Goal: Task Accomplishment & Management: Manage account settings

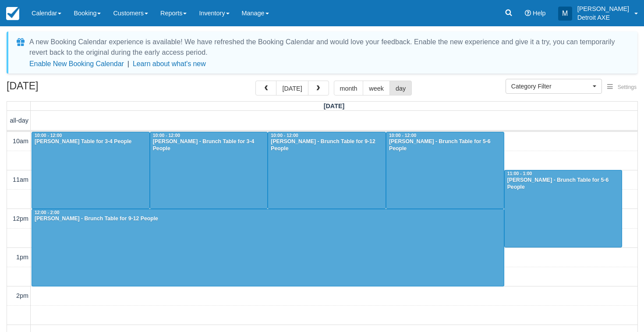
select select
drag, startPoint x: 0, startPoint y: 0, endPoint x: 298, endPoint y: 84, distance: 309.5
click at [298, 84] on button "today" at bounding box center [292, 88] width 32 height 15
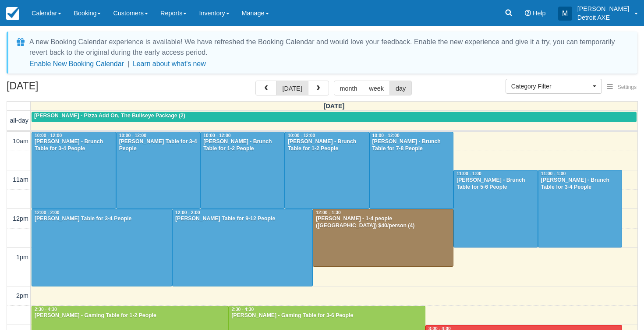
scroll to position [272, 0]
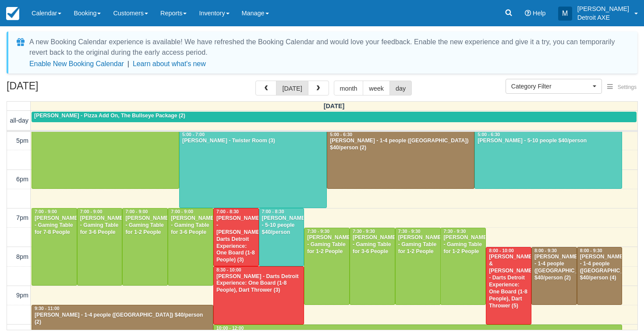
click at [497, 165] on div at bounding box center [548, 159] width 147 height 57
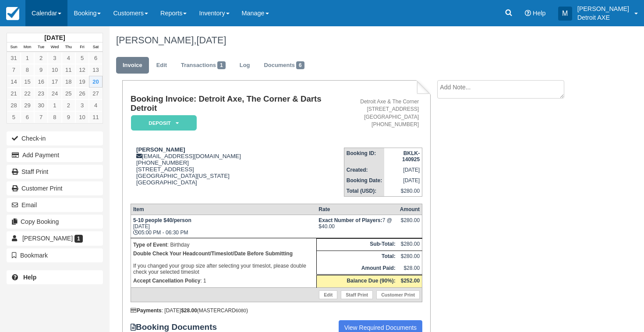
click at [45, 22] on link "Calendar" at bounding box center [46, 13] width 42 height 26
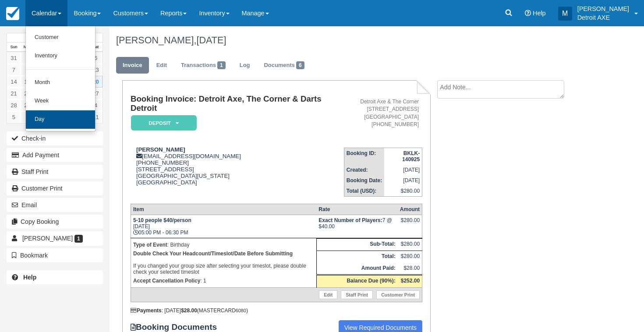
click at [58, 111] on link "Day" at bounding box center [60, 119] width 69 height 18
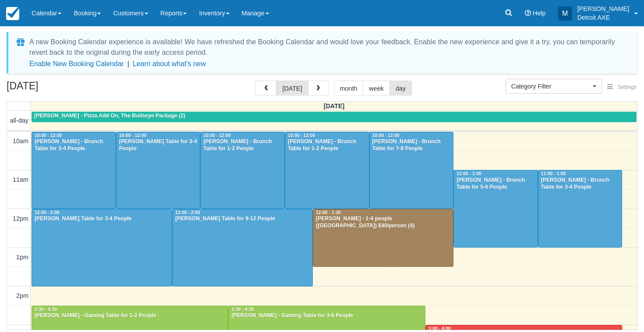
select select
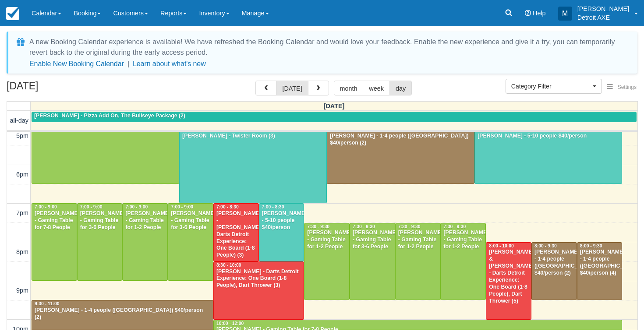
click at [295, 238] on div at bounding box center [281, 232] width 45 height 57
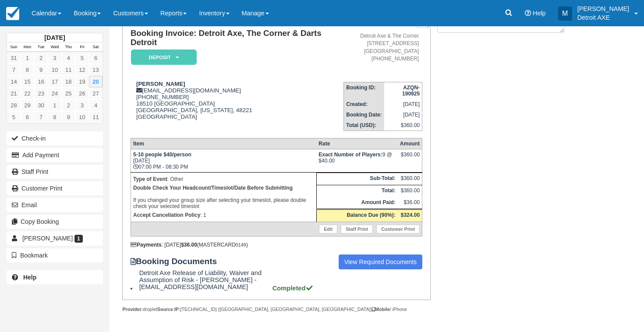
scroll to position [74, 0]
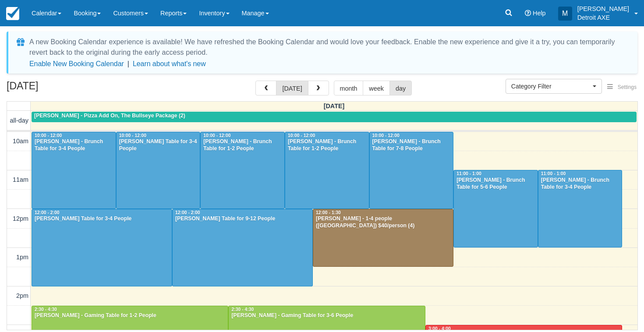
select select
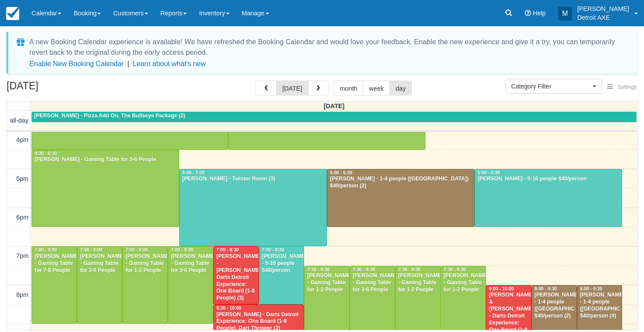
scroll to position [234, 0]
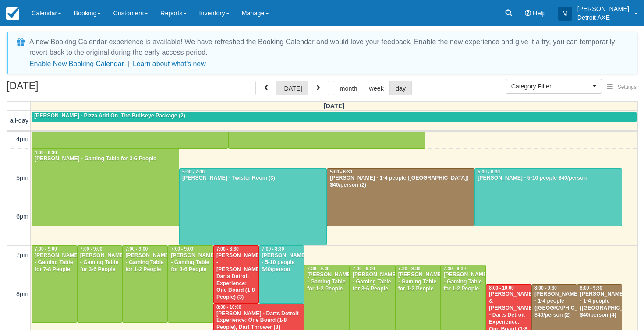
click at [242, 274] on div "[PERSON_NAME] - [PERSON_NAME], Darts Detroit Experience: One Board (1-8 People)…" at bounding box center [236, 276] width 40 height 49
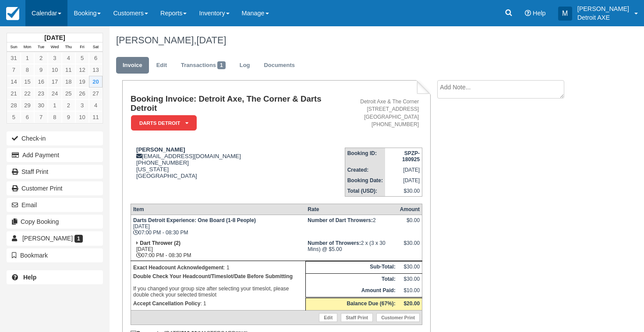
click at [42, 7] on link "Calendar" at bounding box center [46, 13] width 42 height 26
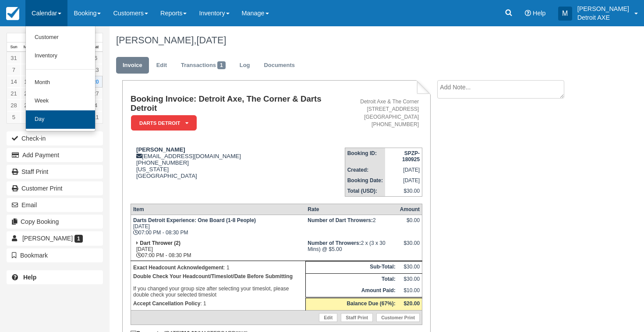
click at [67, 123] on link "Day" at bounding box center [60, 119] width 69 height 18
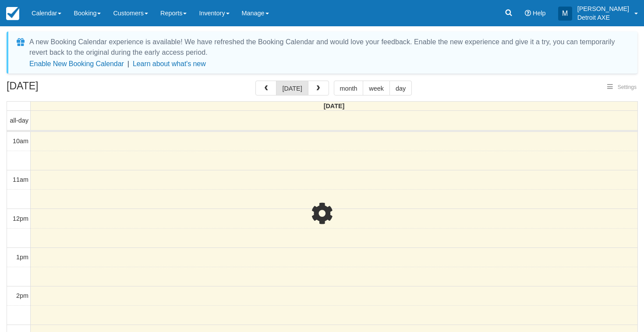
select select
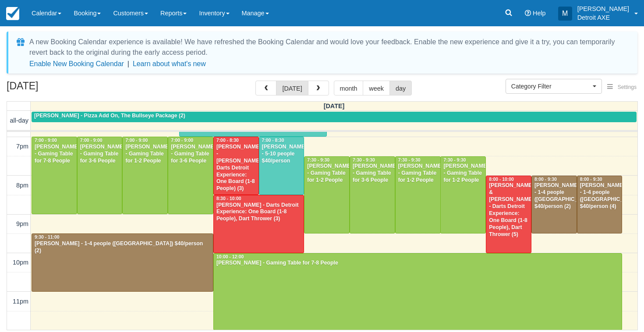
scroll to position [343, 0]
click at [242, 91] on div "September 20, 2025 today month week day" at bounding box center [322, 90] width 631 height 19
click at [245, 166] on div "Christopher Butler - Dart Thrower, Darts Detroit Experience: One Board (1-8 Peo…" at bounding box center [236, 168] width 40 height 49
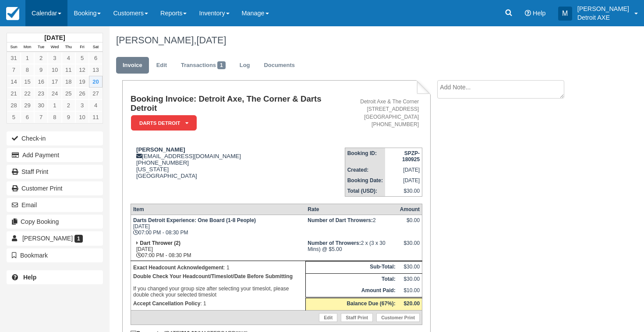
click at [57, 19] on link "Calendar" at bounding box center [46, 13] width 42 height 26
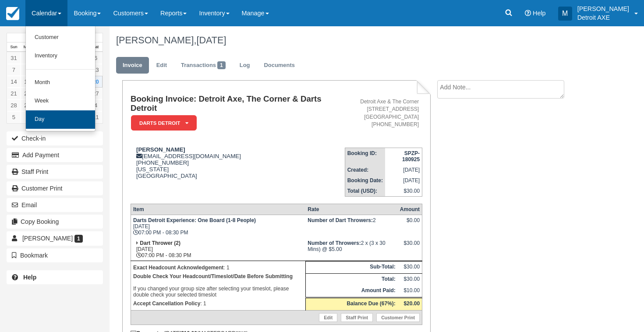
click at [71, 112] on link "Day" at bounding box center [60, 119] width 69 height 18
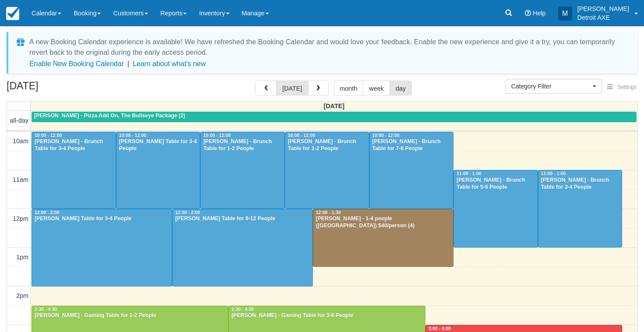
select select
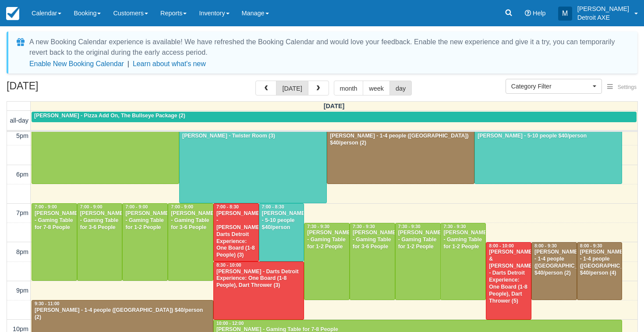
click at [363, 277] on div at bounding box center [372, 261] width 45 height 77
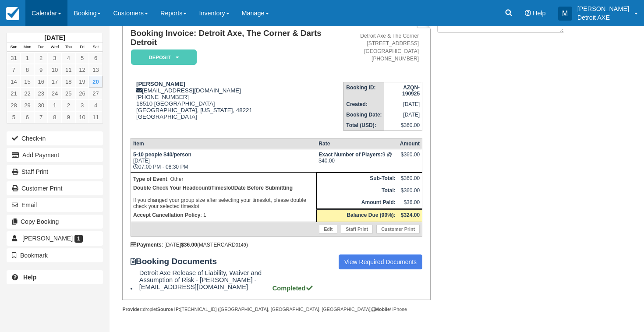
drag, startPoint x: 0, startPoint y: 0, endPoint x: 33, endPoint y: 13, distance: 35.8
click at [33, 13] on link "Calendar" at bounding box center [46, 13] width 42 height 26
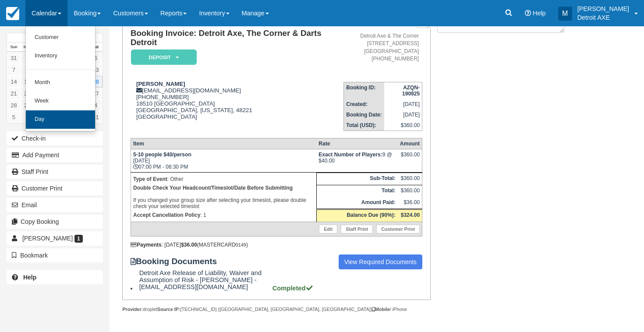
click at [57, 123] on link "Day" at bounding box center [60, 119] width 69 height 18
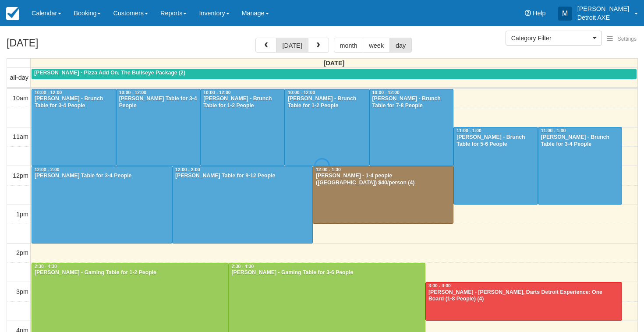
select select
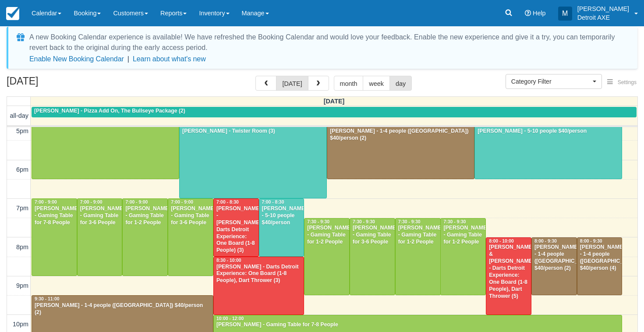
scroll to position [4, 0]
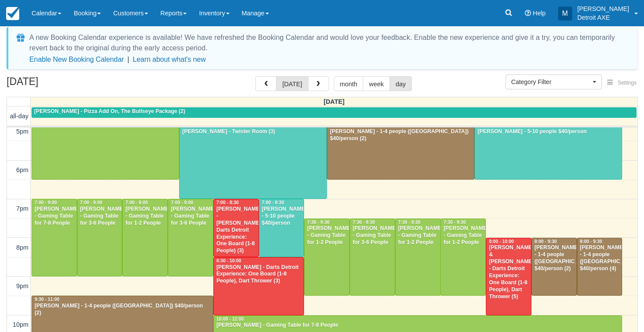
click at [498, 267] on div "Chris & Julie Norton - Darts Detroit Experience: One Board (1-8 People), Dart T…" at bounding box center [508, 272] width 40 height 56
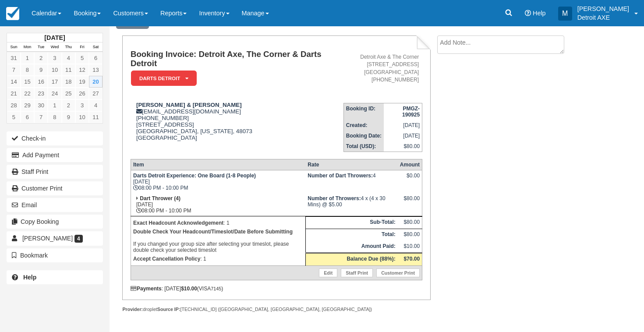
scroll to position [51, 0]
click at [234, 186] on td "Darts Detroit Experience: One Board (1-8 People) Sat Sep 20, 2025 08:00 PM - 10…" at bounding box center [218, 181] width 175 height 23
click at [47, 27] on div "September 2025 Sun Mon Tue Wed Thu Fri Sat 31 1 2 3 4 5 6 7 8 9 10 11 12 13 14 …" at bounding box center [55, 159] width 96 height 266
click at [42, 7] on link "Calendar" at bounding box center [46, 13] width 42 height 26
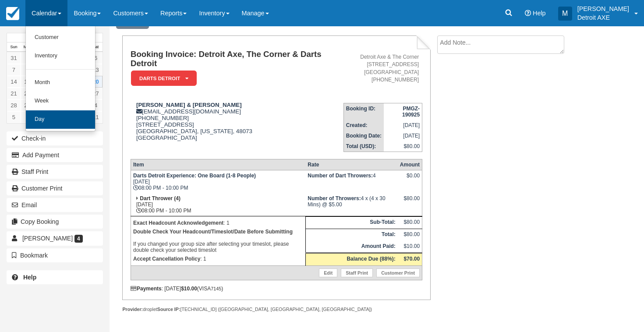
click at [48, 113] on link "Day" at bounding box center [60, 119] width 69 height 18
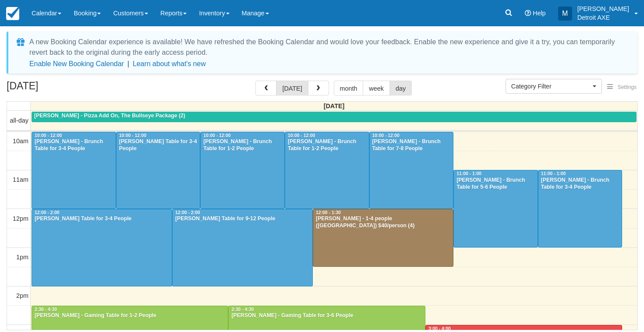
select select
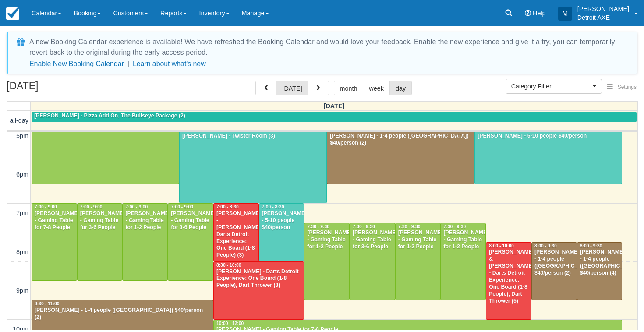
click at [283, 237] on div at bounding box center [281, 232] width 45 height 57
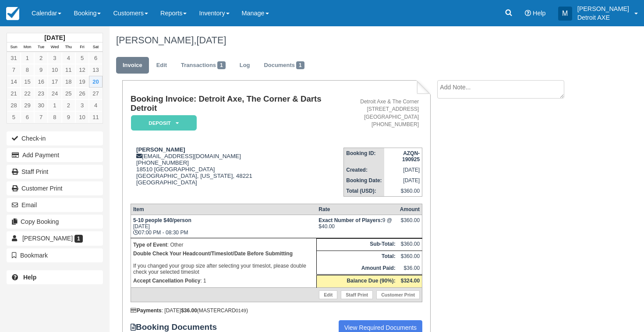
scroll to position [11, 0]
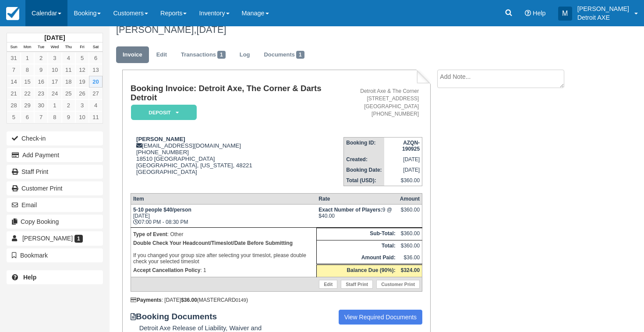
click at [55, 10] on link "Calendar" at bounding box center [46, 13] width 42 height 26
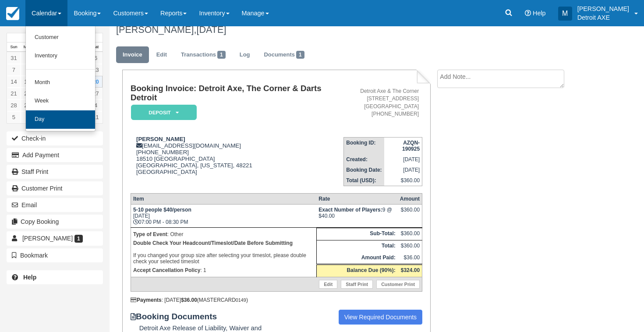
click at [58, 114] on link "Day" at bounding box center [60, 119] width 69 height 18
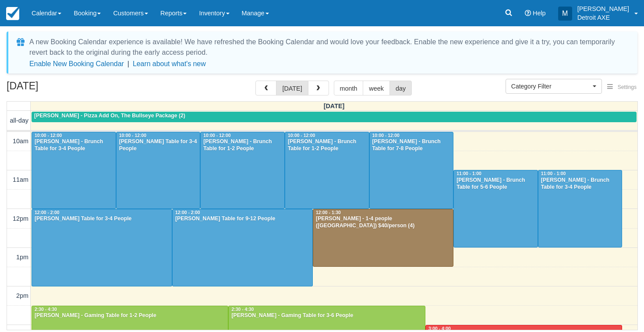
select select
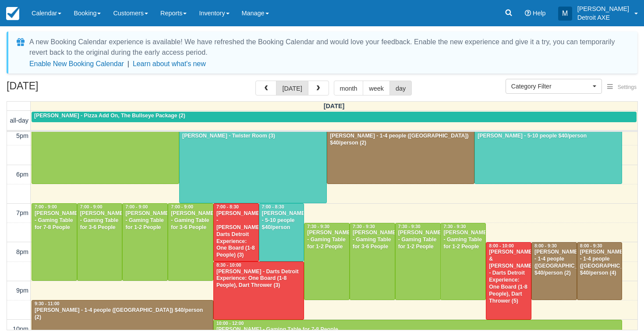
click at [234, 245] on div "Christopher Butler - Dart Thrower, Darts Detroit Experience: One Board (1-8 Peo…" at bounding box center [236, 234] width 40 height 49
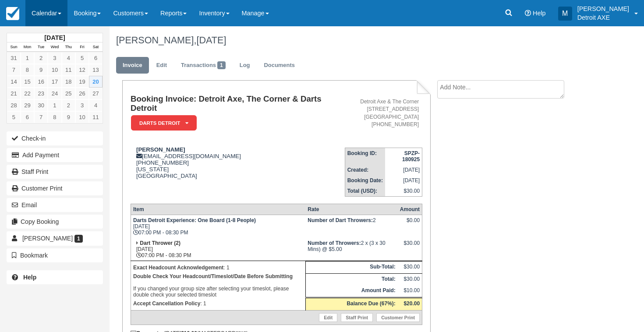
click at [56, 13] on link "Calendar" at bounding box center [46, 13] width 42 height 26
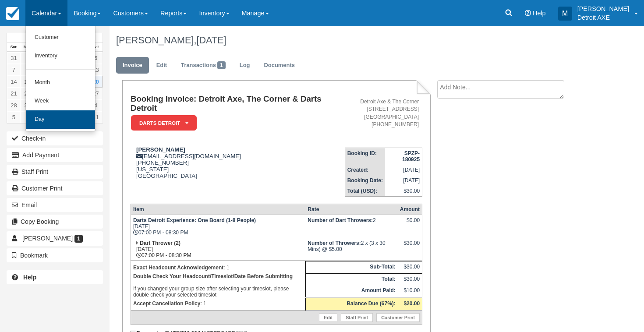
click at [46, 121] on link "Day" at bounding box center [60, 119] width 69 height 18
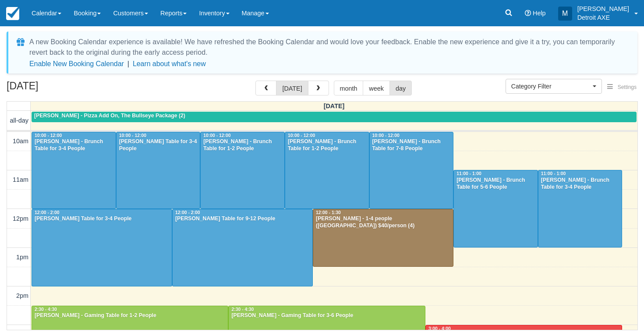
select select
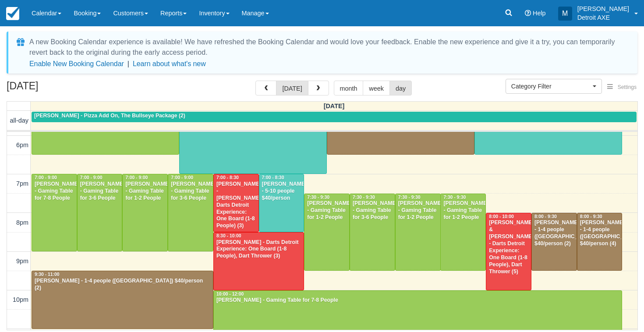
scroll to position [314, 0]
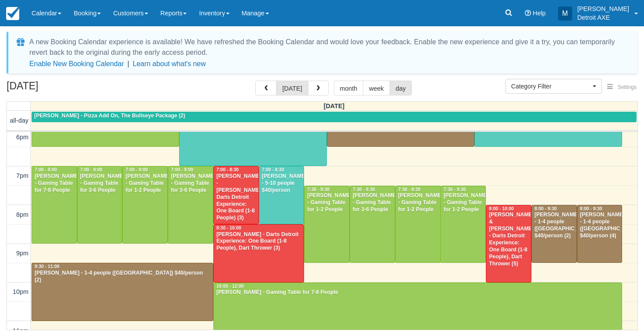
click at [598, 223] on div "Jill Sorgi - 1-4 people (Shared Arena) $40/person (4)" at bounding box center [600, 226] width 40 height 28
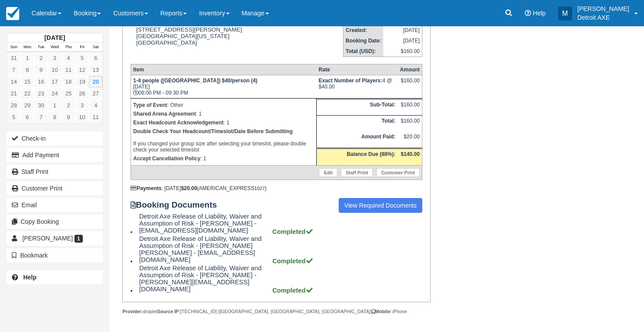
scroll to position [139, 0]
click at [42, 19] on link "Calendar" at bounding box center [46, 13] width 42 height 26
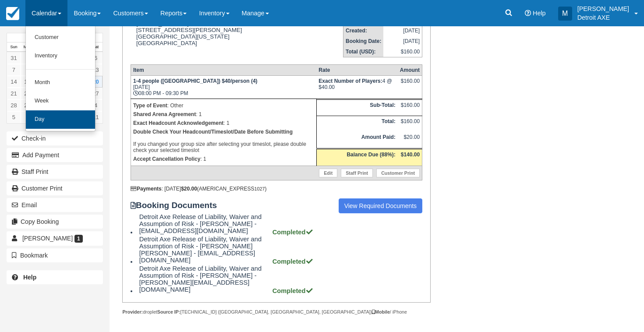
click at [59, 114] on link "Day" at bounding box center [60, 119] width 69 height 18
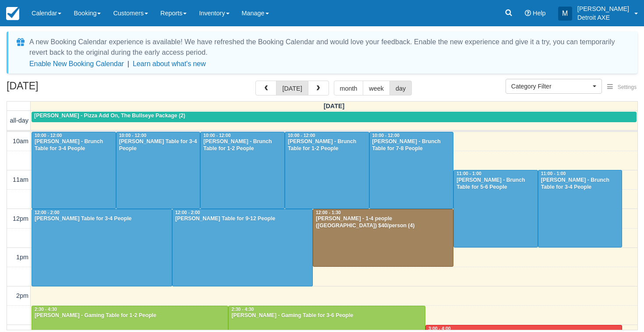
select select
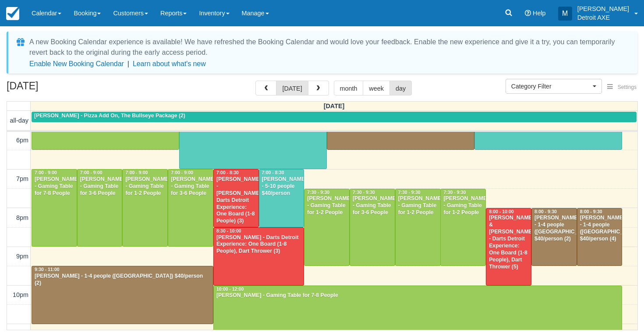
scroll to position [312, 0]
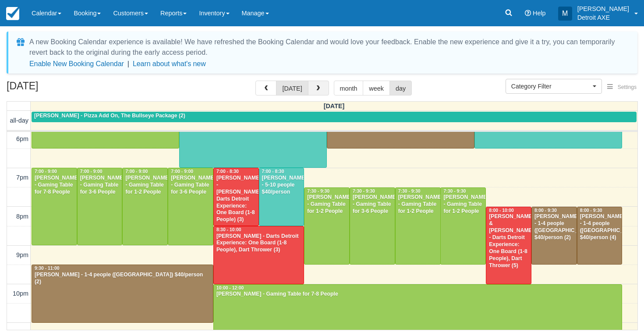
click at [312, 91] on button "button" at bounding box center [318, 88] width 21 height 15
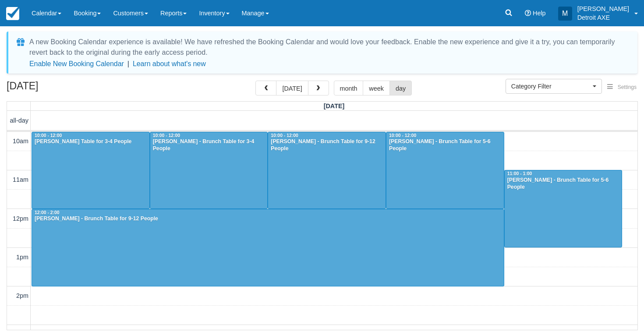
scroll to position [324, 0]
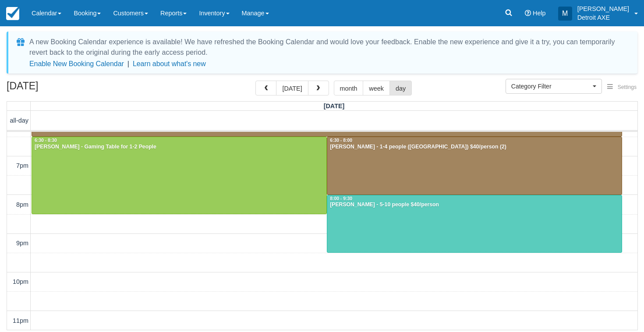
click at [388, 236] on div at bounding box center [474, 223] width 294 height 57
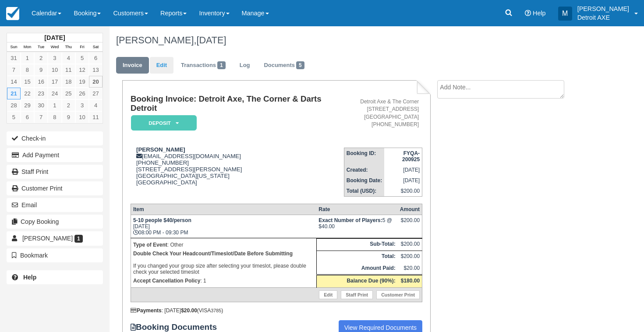
click at [171, 69] on link "Edit" at bounding box center [162, 65] width 24 height 17
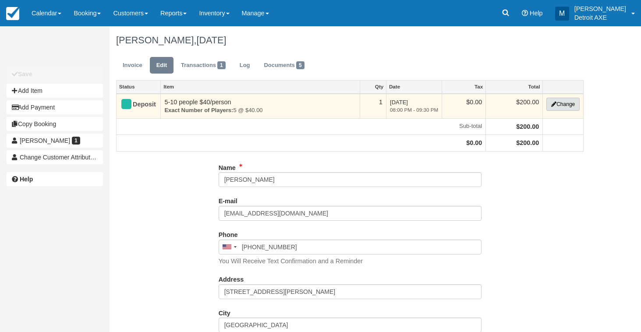
type input "[PHONE_NUMBER]"
click at [570, 106] on button "Change" at bounding box center [562, 104] width 33 height 13
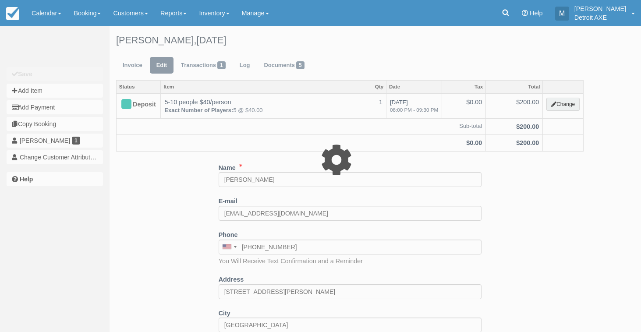
type input "200.00"
select select "14"
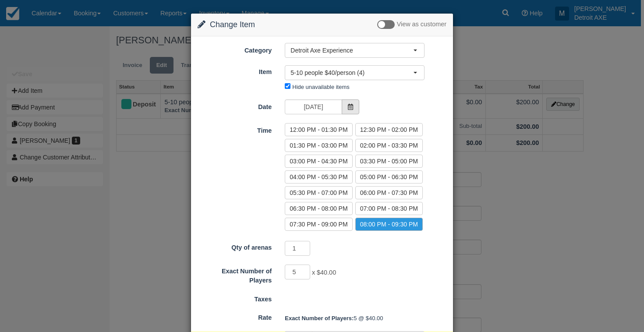
click at [347, 110] on icon at bounding box center [350, 107] width 6 height 6
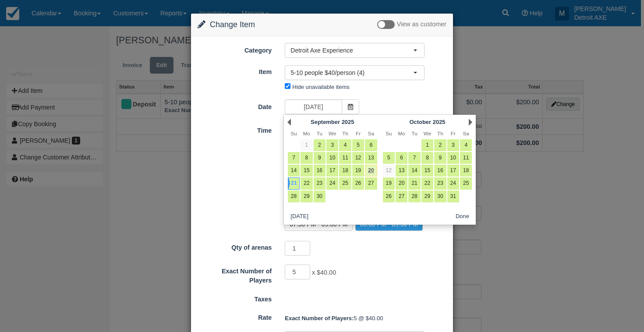
click at [373, 171] on link "20" at bounding box center [371, 171] width 12 height 12
type input "09/20/25"
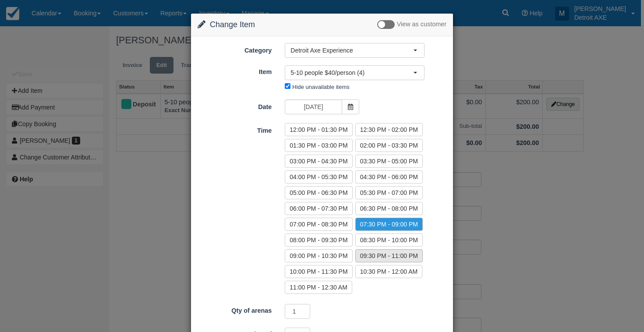
click at [367, 258] on label "09:30 PM - 11:00 PM" at bounding box center [388, 255] width 67 height 13
radio input "true"
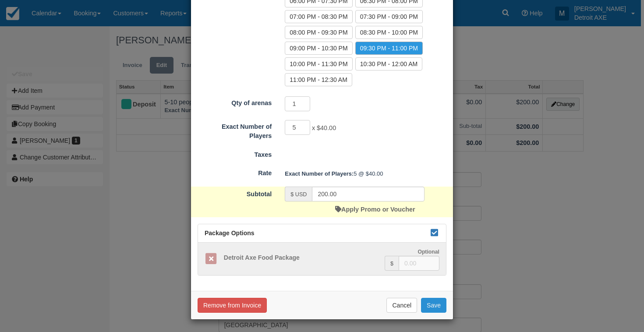
scroll to position [207, 0]
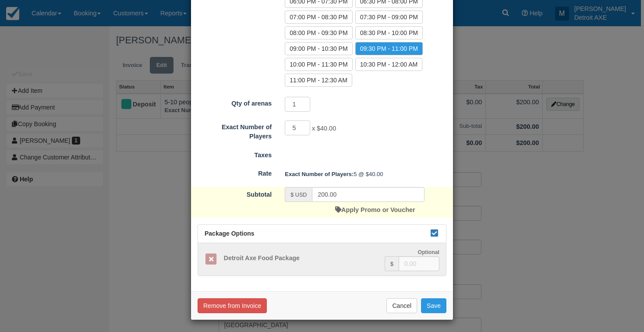
click at [449, 303] on div "Remove from Invoice Cancel Save" at bounding box center [322, 305] width 262 height 28
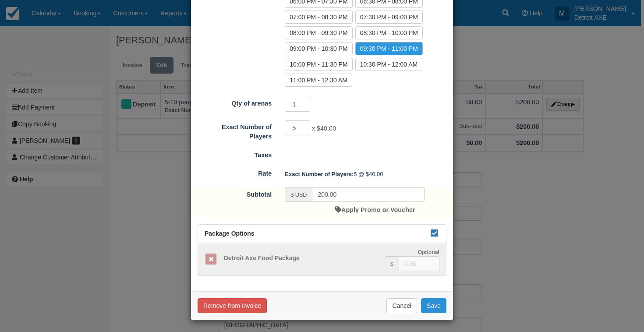
click at [435, 305] on button "Save" at bounding box center [433, 305] width 25 height 15
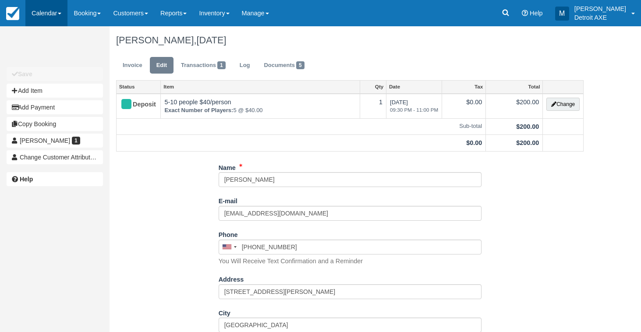
click at [47, 18] on link "Calendar" at bounding box center [46, 13] width 42 height 26
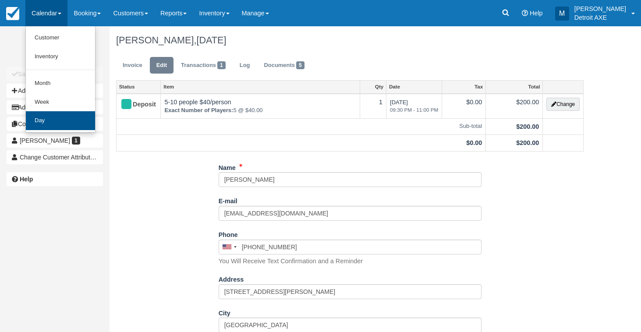
click at [70, 120] on link "Day" at bounding box center [60, 120] width 69 height 19
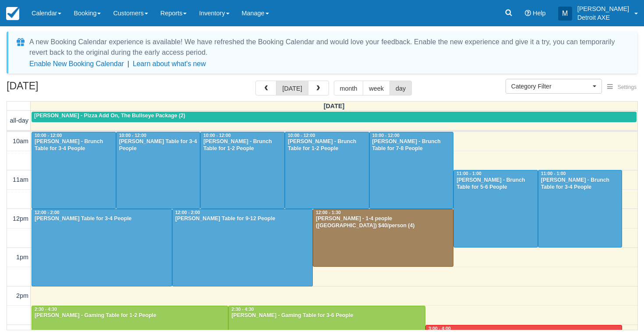
select select
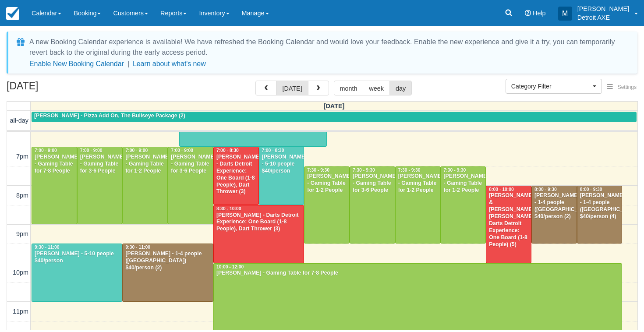
scroll to position [335, 0]
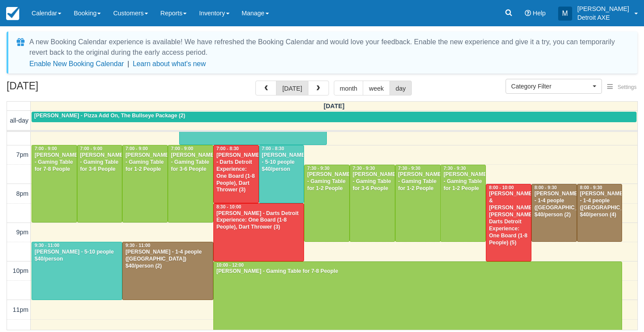
click at [230, 86] on div "September 20, 2025 today month week day" at bounding box center [322, 90] width 631 height 19
click at [179, 259] on div "David Walczyk - 1-4 people (Shared Arena) $40/person (2)" at bounding box center [167, 259] width 85 height 21
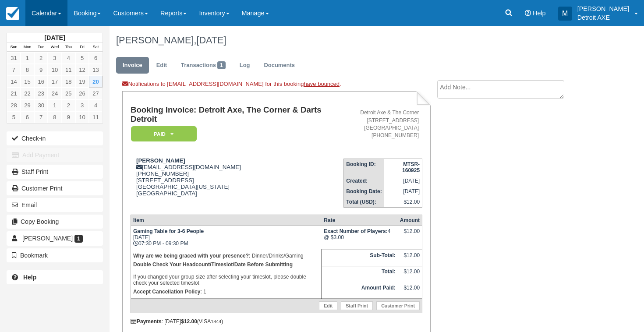
click at [49, 11] on link "Calendar" at bounding box center [46, 13] width 42 height 26
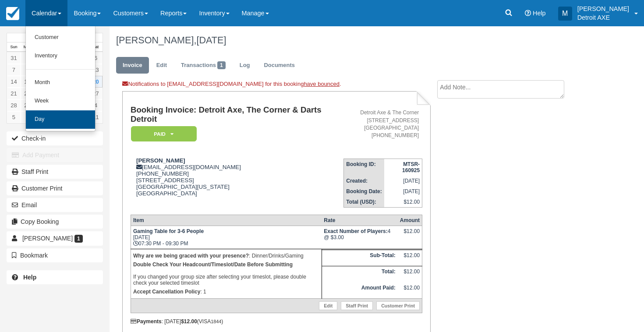
click at [67, 117] on link "Day" at bounding box center [60, 119] width 69 height 18
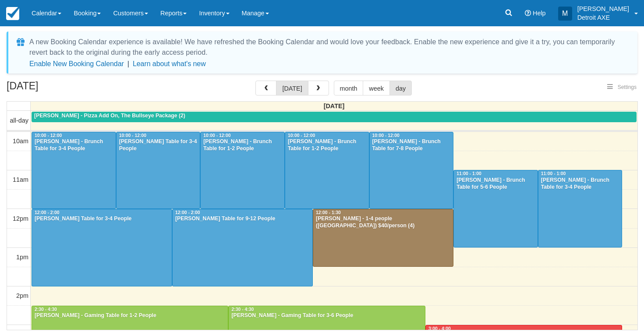
select select
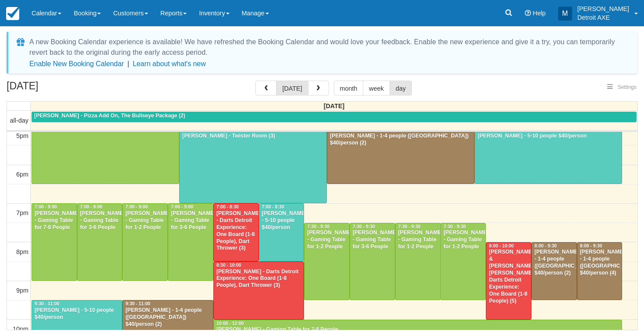
select select
click at [541, 274] on div "Andy Snawerdt - 1-4 people (Shared Arena) $40/person (2)" at bounding box center [554, 263] width 40 height 28
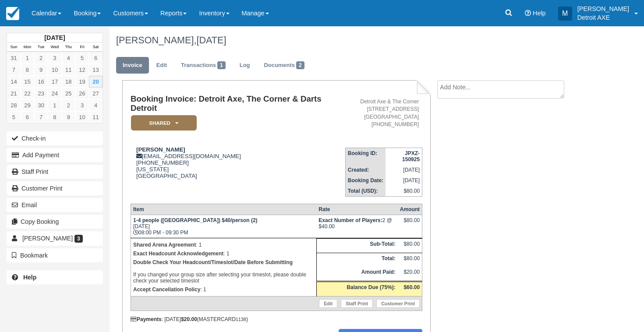
click at [174, 126] on em "SHARED" at bounding box center [164, 122] width 66 height 15
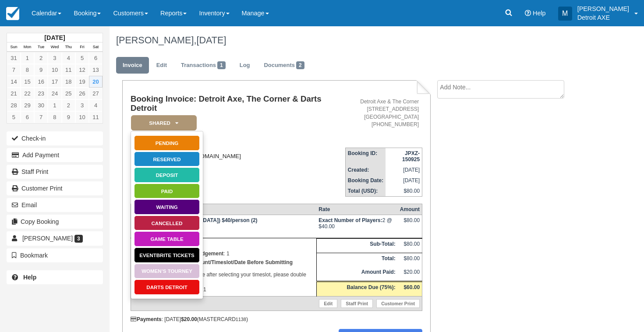
click at [243, 161] on div "[PERSON_NAME] [EMAIL_ADDRESS][DOMAIN_NAME] [PHONE_NUMBER] [US_STATE] [GEOGRAPHI…" at bounding box center [238, 162] width 215 height 33
click at [211, 69] on link "Transactions 1" at bounding box center [203, 65] width 58 height 17
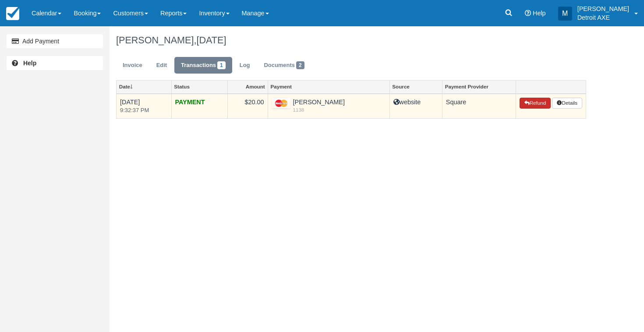
click at [525, 100] on icon "button" at bounding box center [526, 102] width 5 height 5
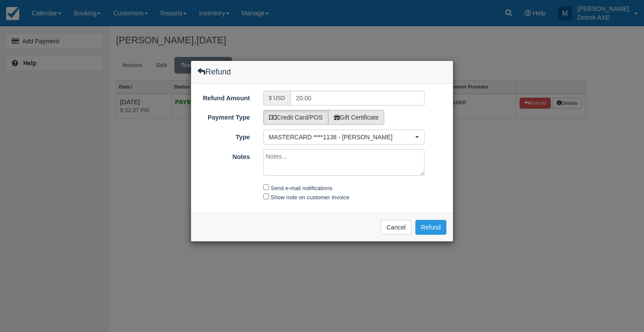
click at [347, 117] on label "Gift Certificate" at bounding box center [356, 117] width 57 height 15
radio input "true"
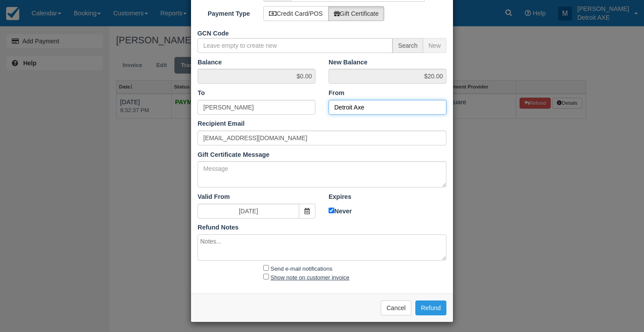
scroll to position [56, 0]
type input "Detroit Axe"
click at [268, 265] on input "Send e-mail notifications" at bounding box center [266, 268] width 6 height 6
checkbox input "true"
click at [432, 301] on button "Refund" at bounding box center [430, 308] width 31 height 15
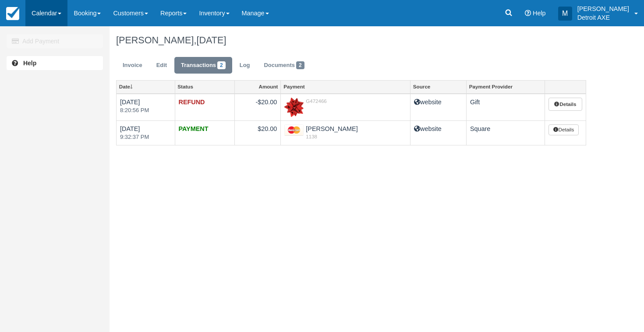
click at [51, 14] on link "Calendar" at bounding box center [46, 13] width 42 height 26
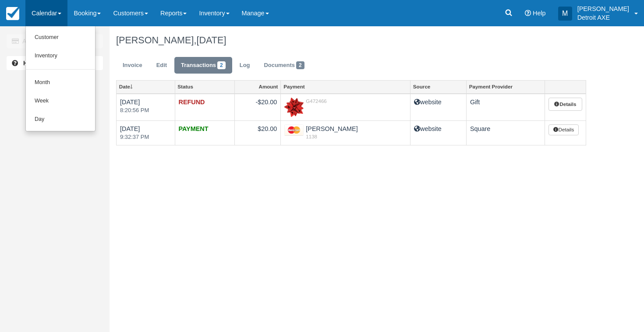
click at [32, 112] on link "Day" at bounding box center [60, 119] width 69 height 18
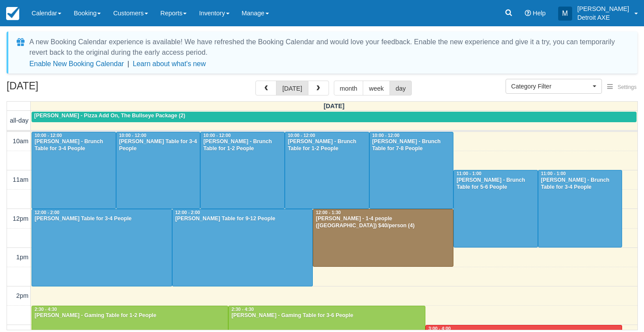
select select
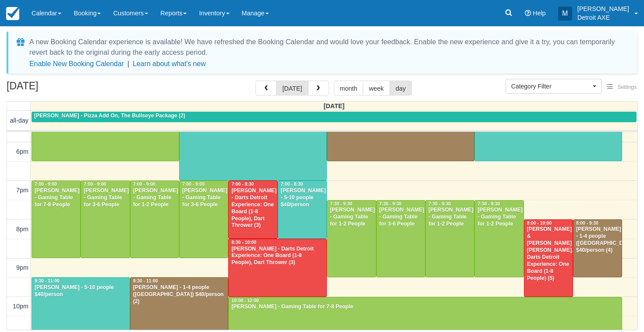
scroll to position [305, 0]
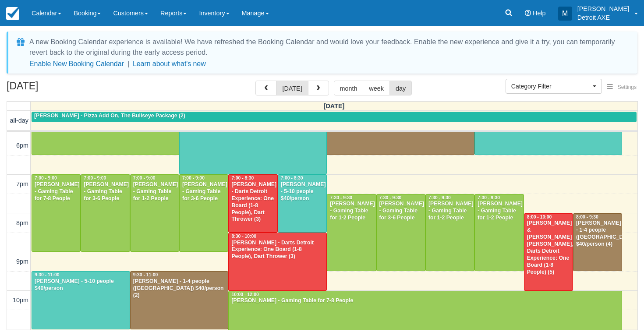
click at [261, 248] on div "[PERSON_NAME] - Darts Detroit Experience: One Board (1-8 People), Dart Thrower …" at bounding box center [277, 250] width 93 height 21
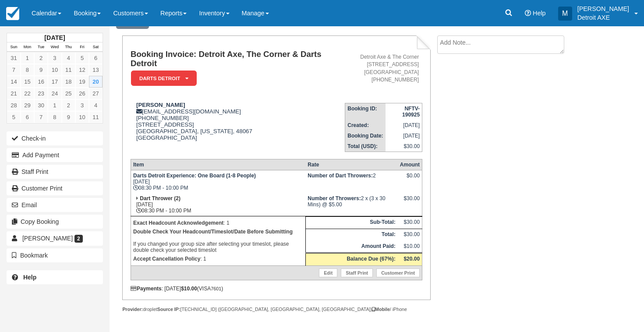
scroll to position [51, 0]
click at [52, 15] on link "Calendar" at bounding box center [46, 13] width 42 height 26
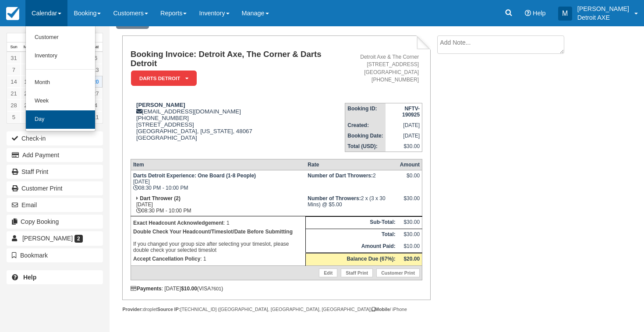
click at [67, 117] on link "Day" at bounding box center [60, 119] width 69 height 18
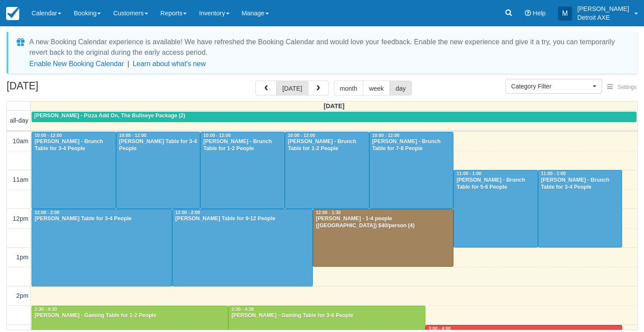
select select
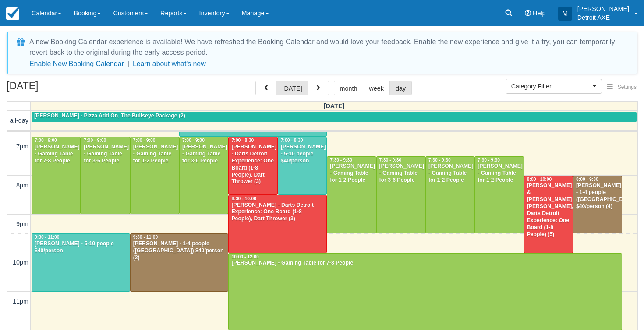
scroll to position [343, 0]
click at [596, 221] on div at bounding box center [597, 204] width 48 height 57
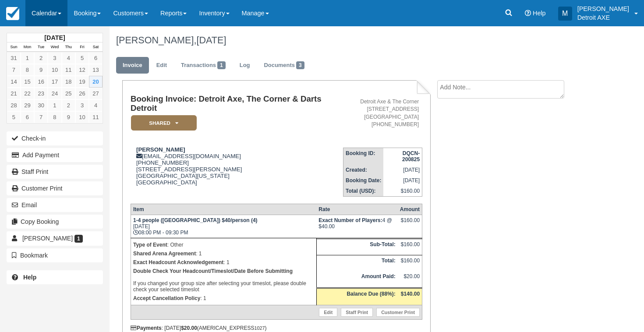
click at [53, 12] on link "Calendar" at bounding box center [46, 13] width 42 height 26
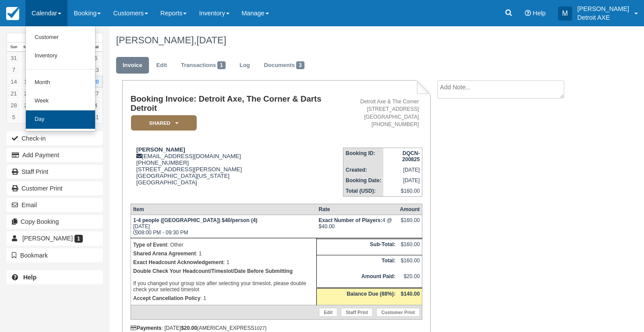
click at [67, 116] on link "Day" at bounding box center [60, 119] width 69 height 18
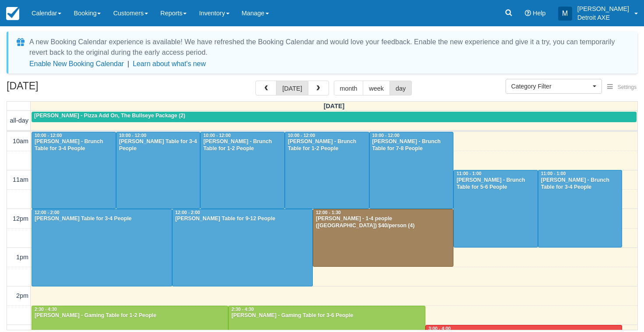
select select
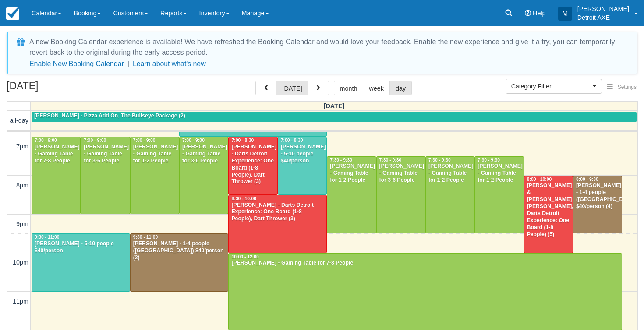
scroll to position [343, 0]
click at [65, 21] on link "Calendar" at bounding box center [46, 13] width 42 height 26
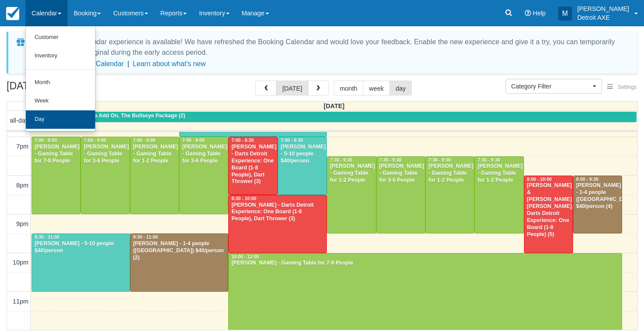
click at [73, 122] on link "Day" at bounding box center [60, 119] width 69 height 18
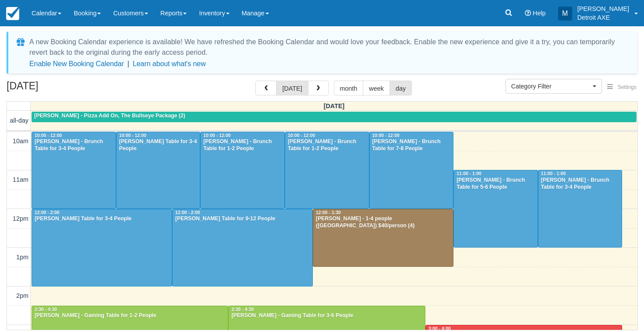
select select
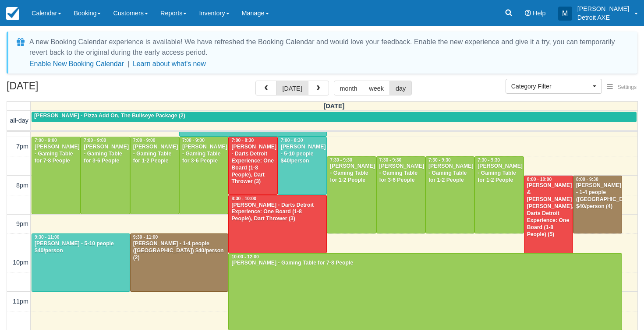
scroll to position [343, 0]
click at [87, 278] on div at bounding box center [81, 262] width 98 height 57
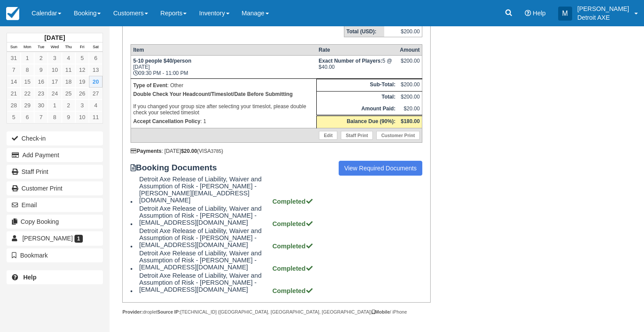
scroll to position [160, 0]
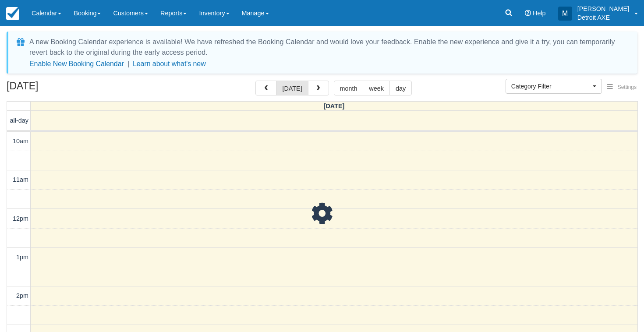
select select
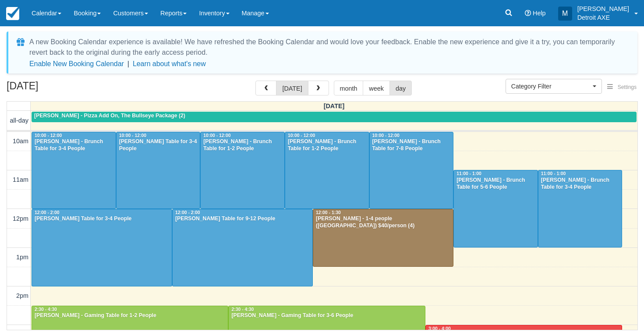
scroll to position [276, 0]
select select
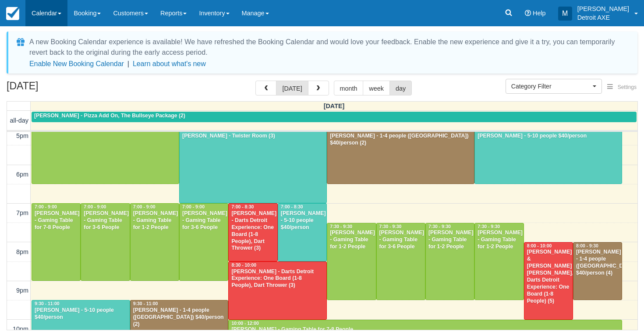
click at [51, 8] on link "Calendar" at bounding box center [46, 13] width 42 height 26
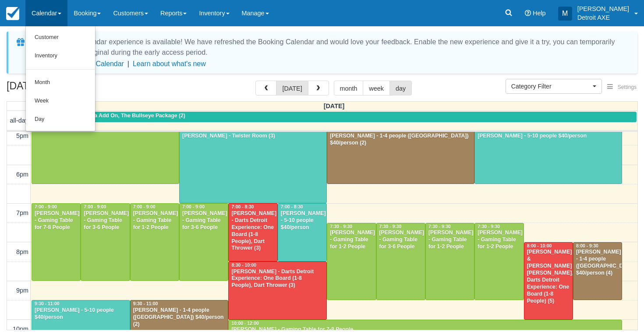
click at [68, 116] on link "Day" at bounding box center [60, 119] width 69 height 18
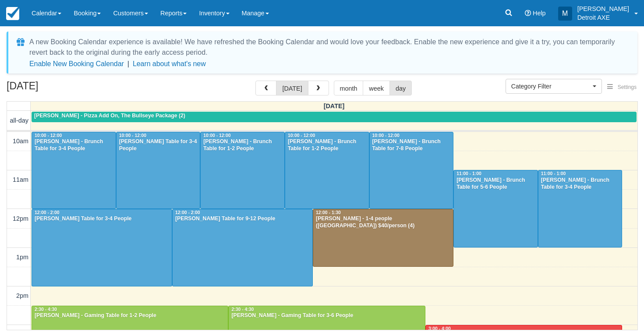
select select
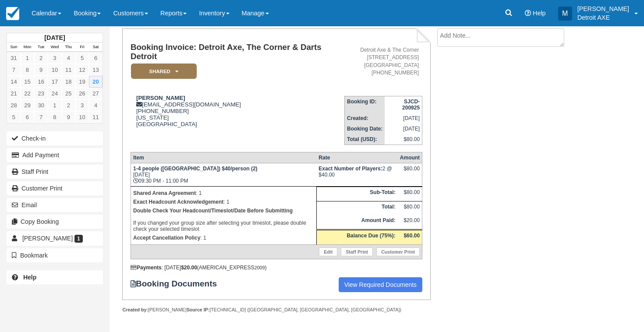
scroll to position [51, 0]
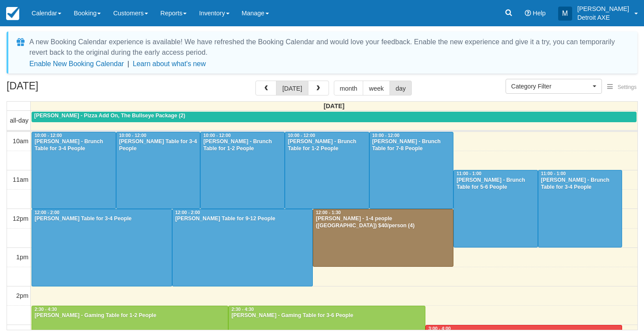
select select
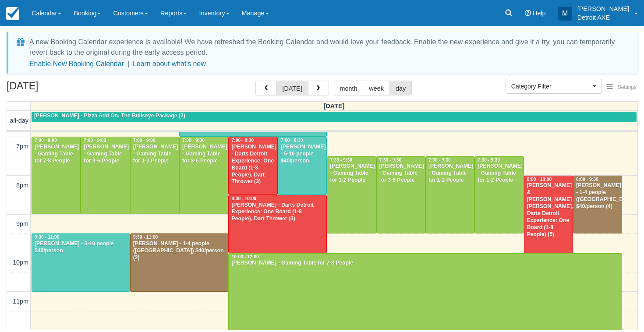
scroll to position [343, 0]
click at [103, 262] on div at bounding box center [81, 262] width 98 height 57
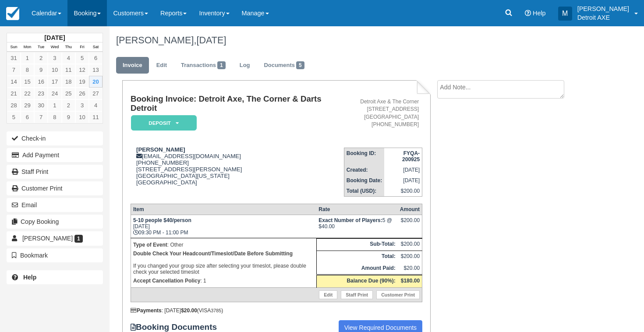
click at [100, 1] on link "Booking" at bounding box center [86, 13] width 39 height 26
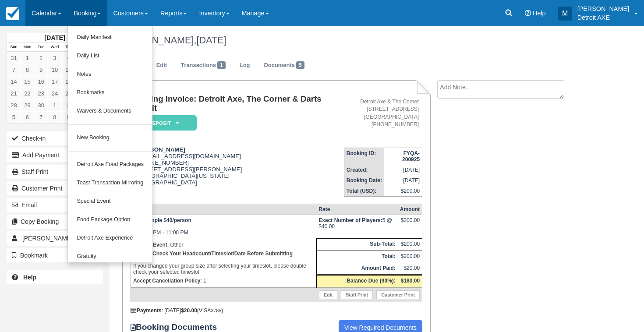
click at [47, 20] on link "Calendar" at bounding box center [46, 13] width 42 height 26
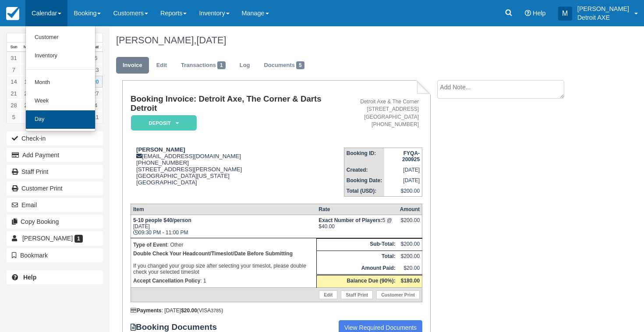
click at [68, 121] on link "Day" at bounding box center [60, 119] width 69 height 18
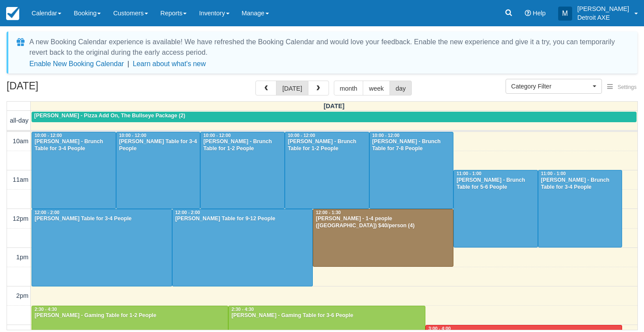
select select
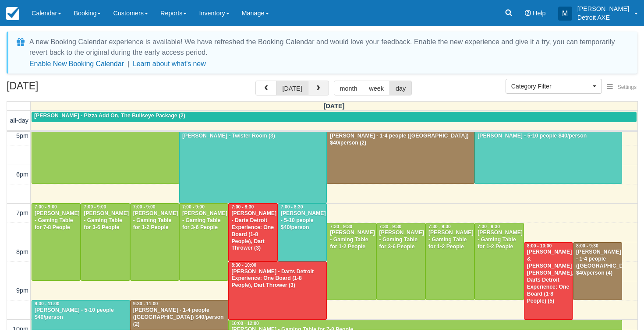
click at [312, 92] on button "button" at bounding box center [318, 88] width 21 height 15
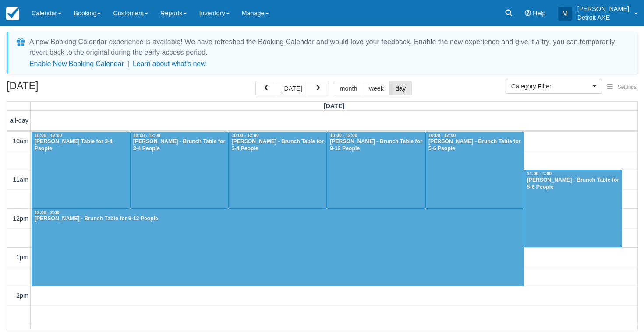
scroll to position [324, 0]
